Goal: Check status: Check status

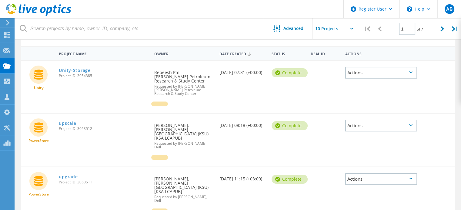
scroll to position [61, 0]
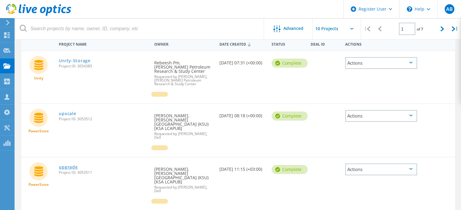
click at [72, 165] on link "upgrade" at bounding box center [68, 167] width 19 height 4
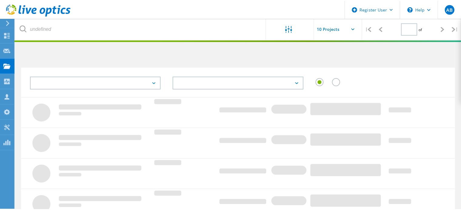
scroll to position [61, 0]
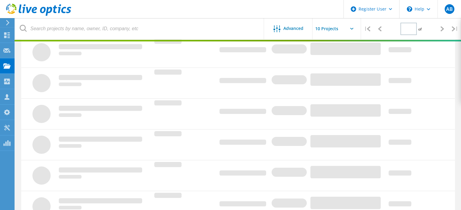
type input "1"
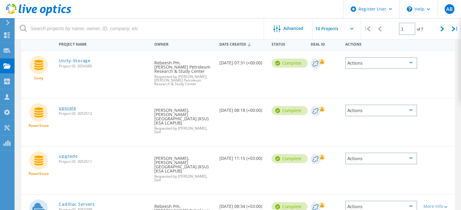
click at [75, 108] on link "upscale" at bounding box center [67, 108] width 17 height 4
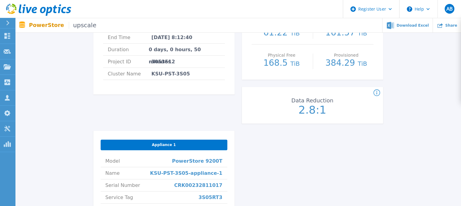
scroll to position [151, 0]
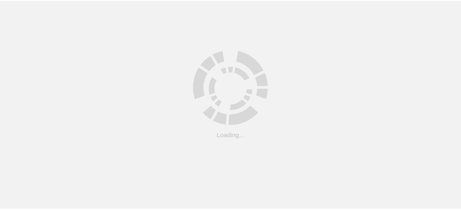
scroll to position [61, 0]
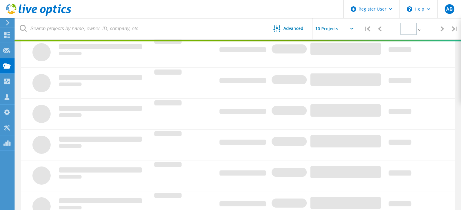
type input "1"
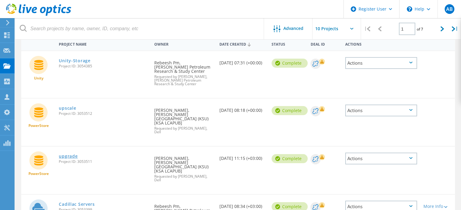
click at [66, 154] on link "upgrade" at bounding box center [68, 156] width 19 height 4
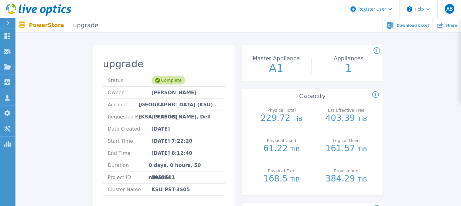
scroll to position [30, 0]
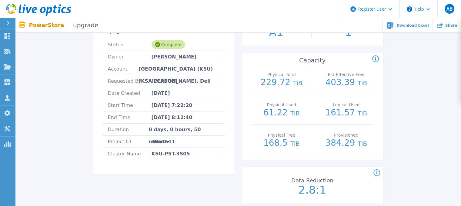
scroll to position [61, 0]
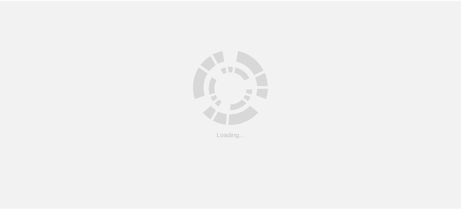
scroll to position [61, 0]
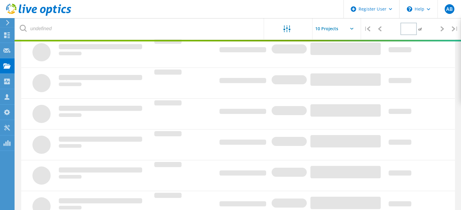
type input "1"
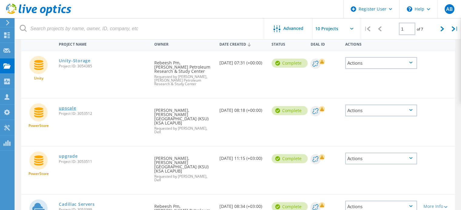
click at [63, 106] on link "upscale" at bounding box center [67, 108] width 17 height 4
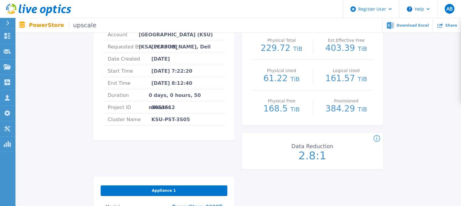
scroll to position [61, 0]
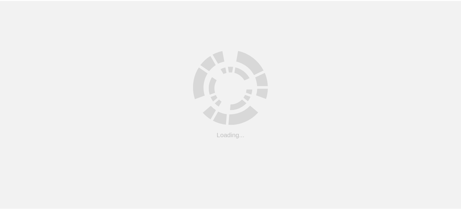
scroll to position [61, 0]
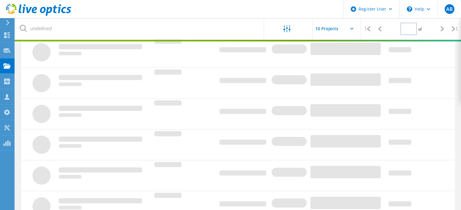
type input "1"
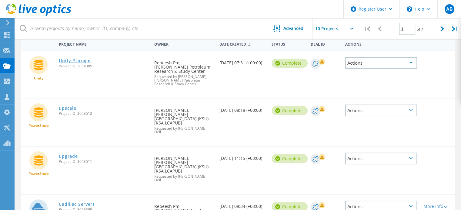
click at [78, 61] on link "Unity-Storage" at bounding box center [74, 61] width 31 height 4
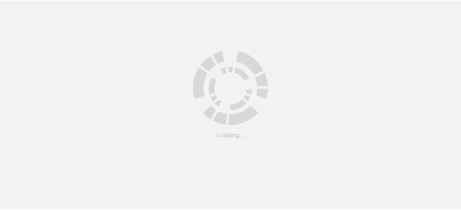
scroll to position [61, 0]
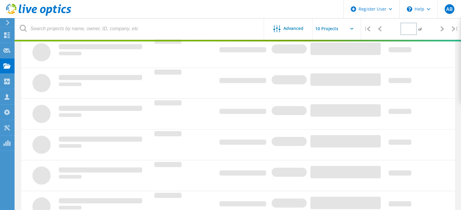
type input "1"
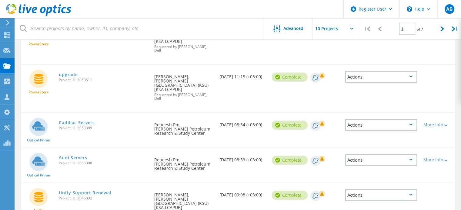
scroll to position [182, 0]
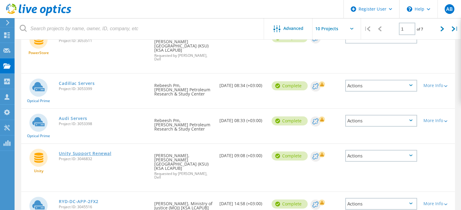
click at [97, 152] on link "Unity Support Renewal" at bounding box center [85, 154] width 52 height 4
